Goal: Check status: Check status

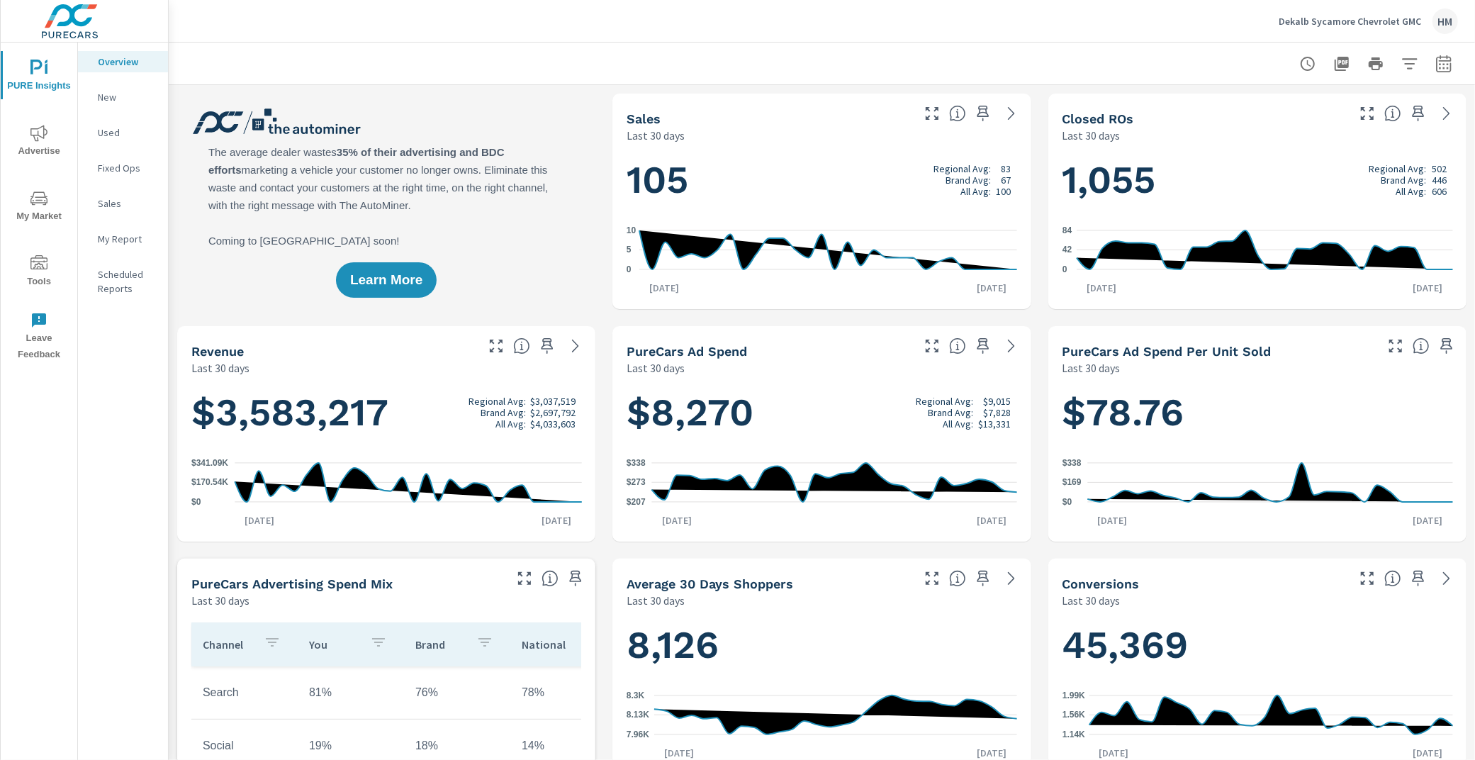
click at [51, 139] on span "Advertise" at bounding box center [39, 142] width 68 height 35
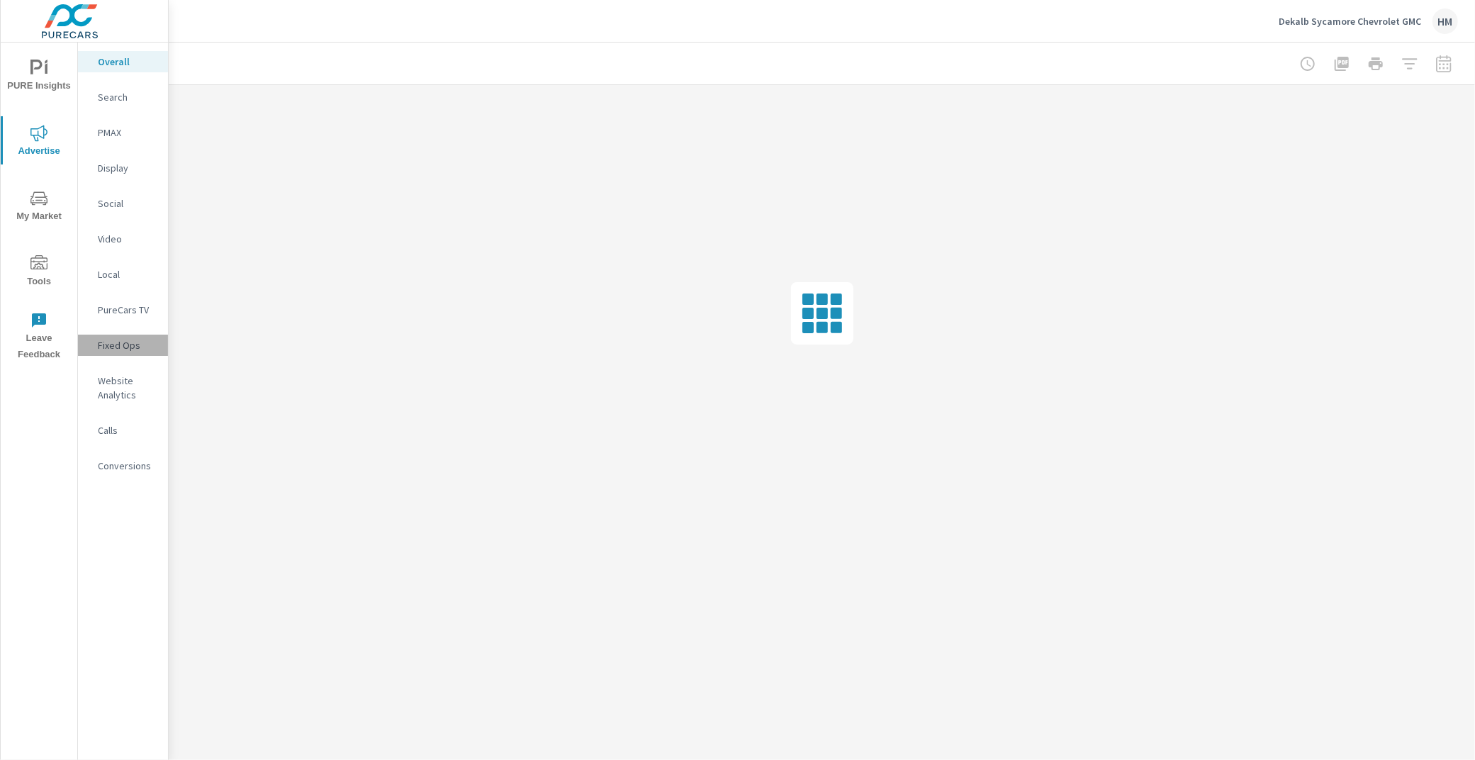
click at [125, 350] on p "Fixed Ops" at bounding box center [127, 345] width 59 height 14
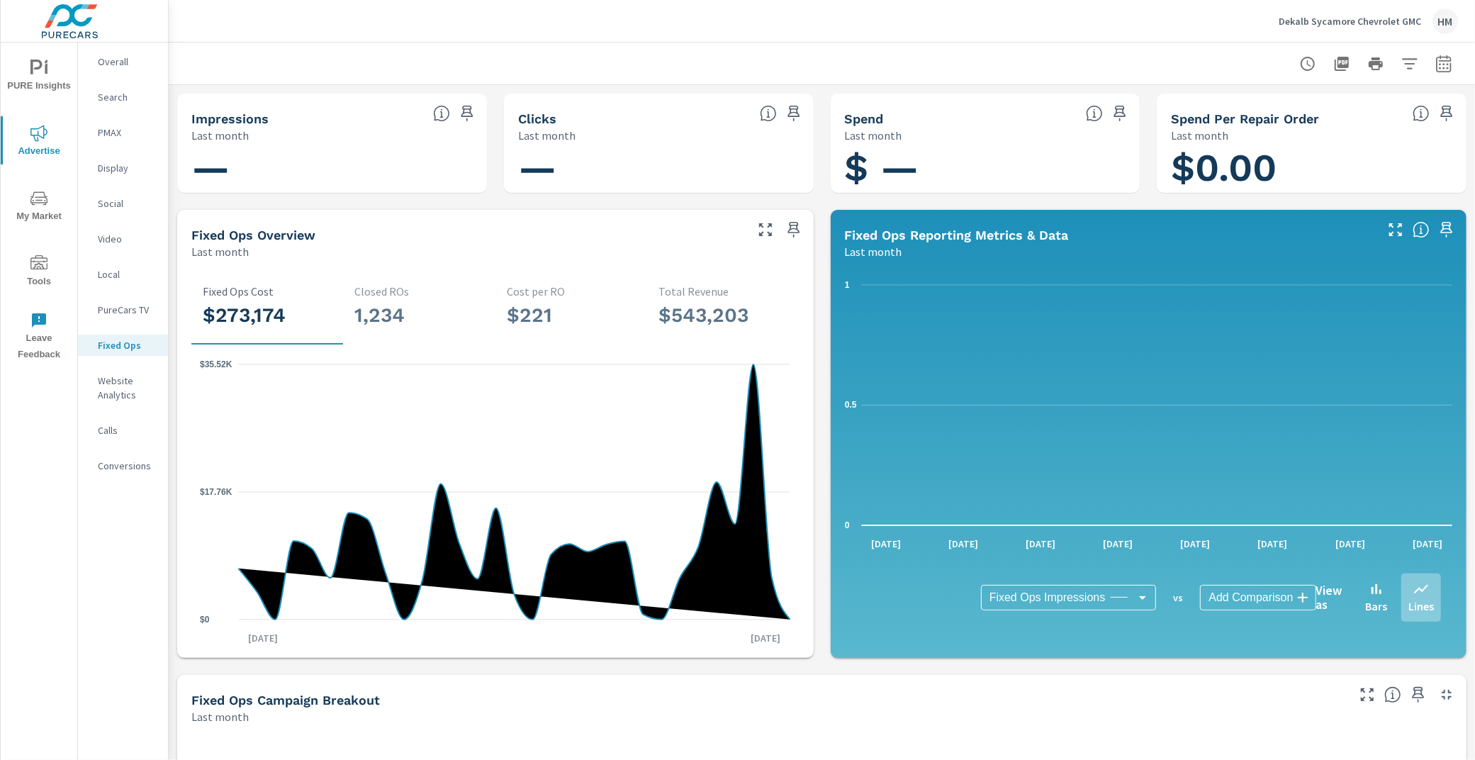
click at [125, 129] on p "PMAX" at bounding box center [127, 132] width 59 height 14
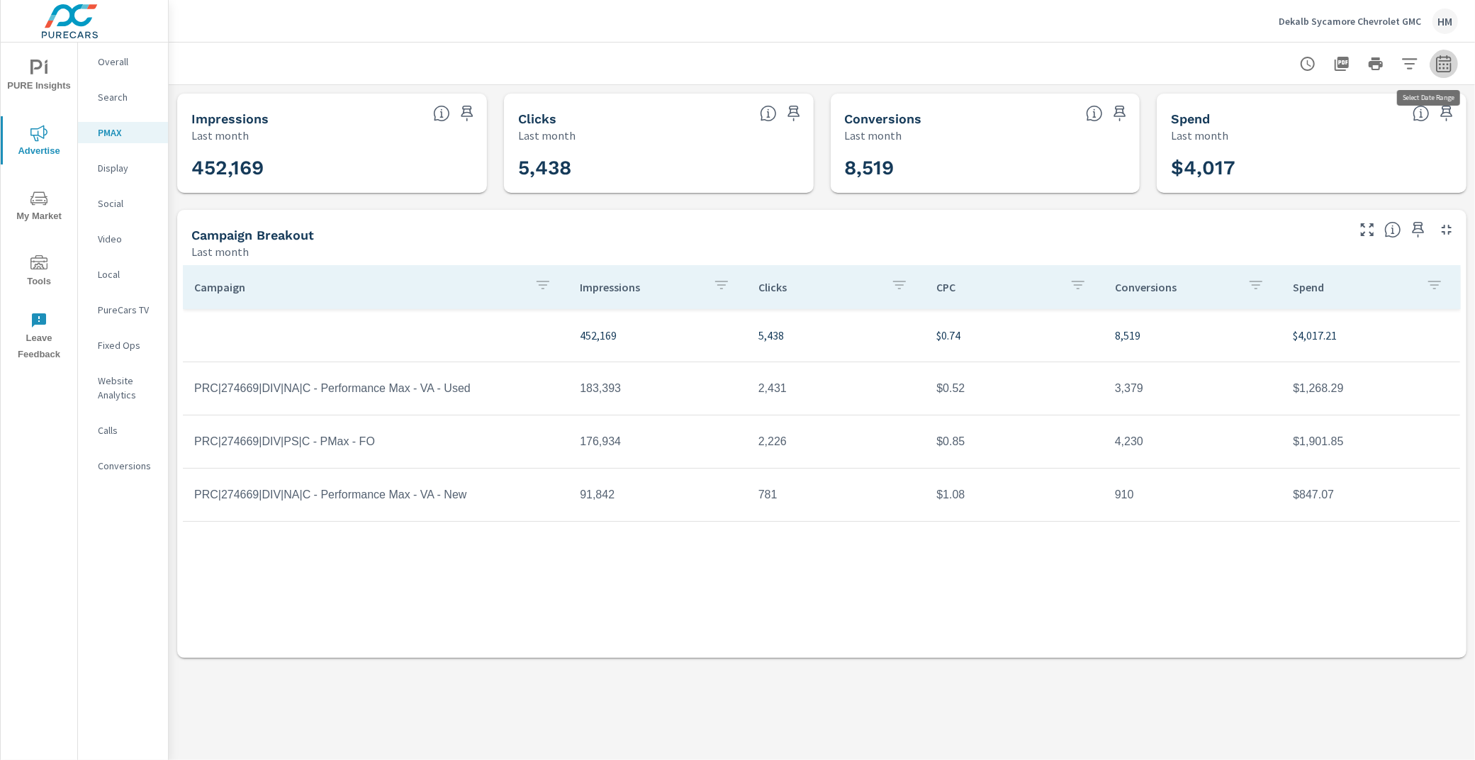
click at [1442, 60] on icon "button" at bounding box center [1443, 63] width 15 height 17
select select "Last month"
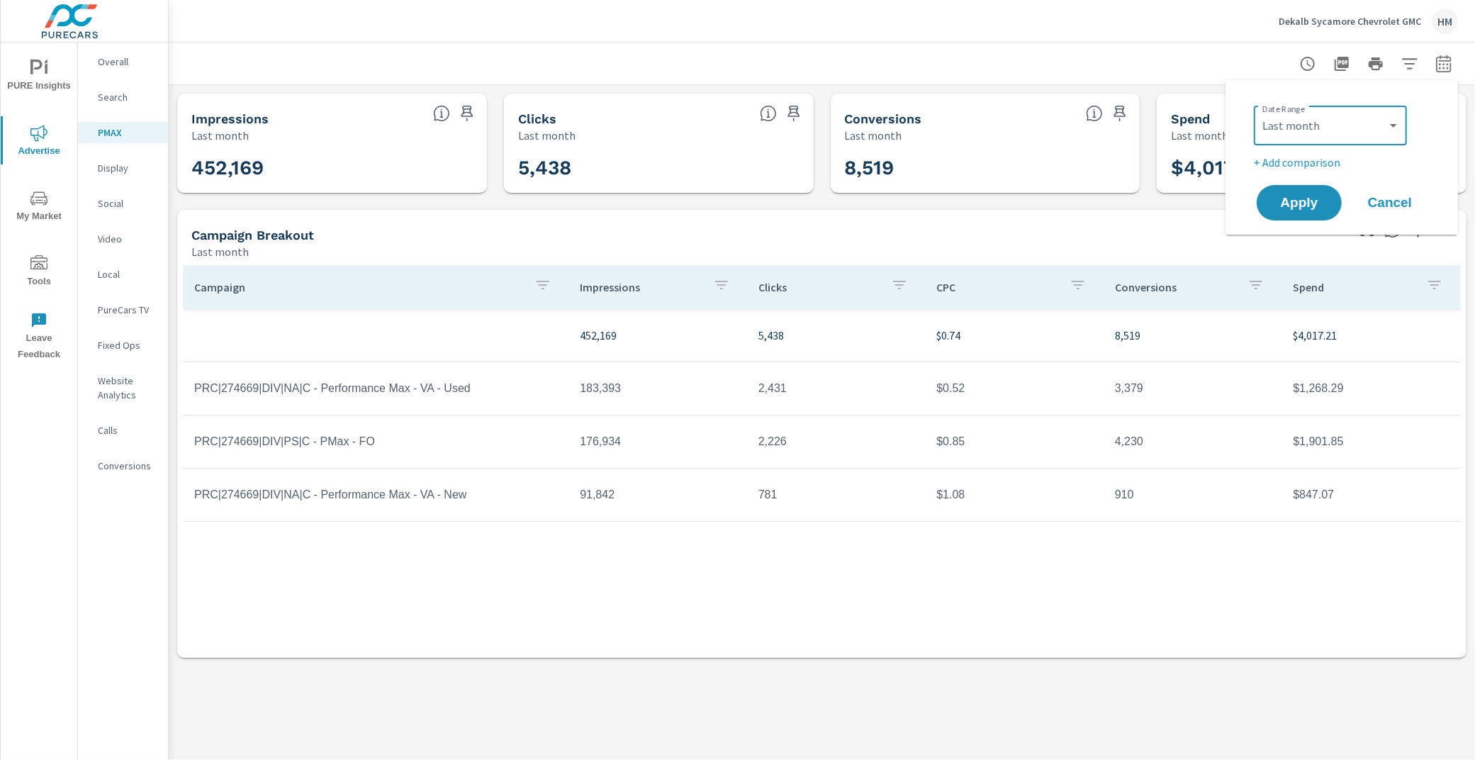
click at [1326, 160] on p "+ Add comparison" at bounding box center [1344, 162] width 181 height 17
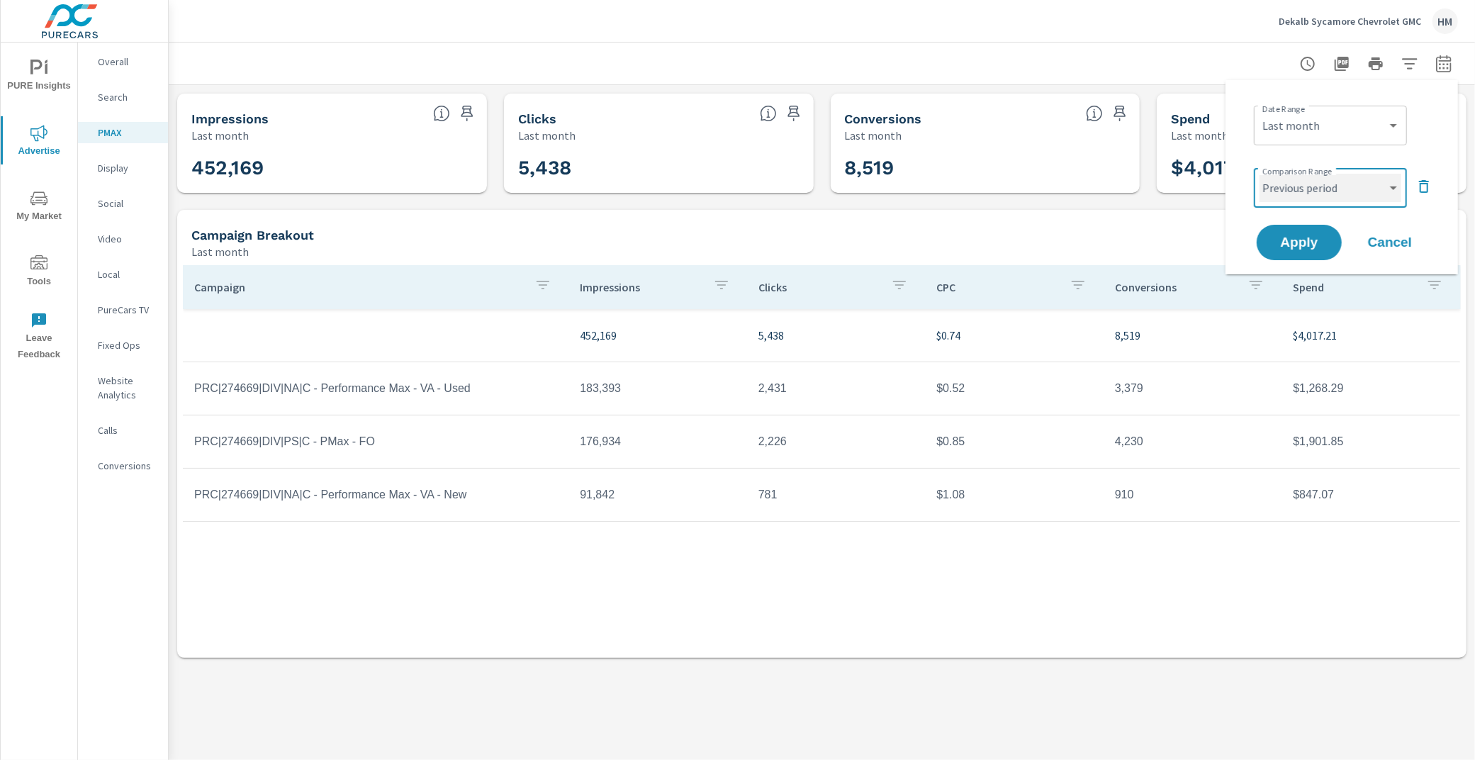
select select "Previous month"
click at [1304, 242] on span "Apply" at bounding box center [1299, 242] width 58 height 13
